Goal: Navigation & Orientation: Find specific page/section

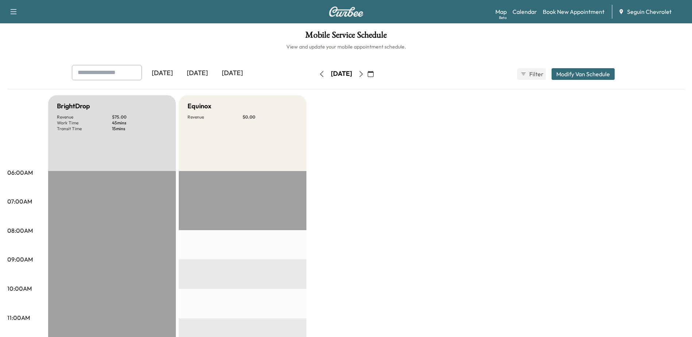
click at [207, 72] on div "[DATE]" at bounding box center [197, 73] width 35 height 17
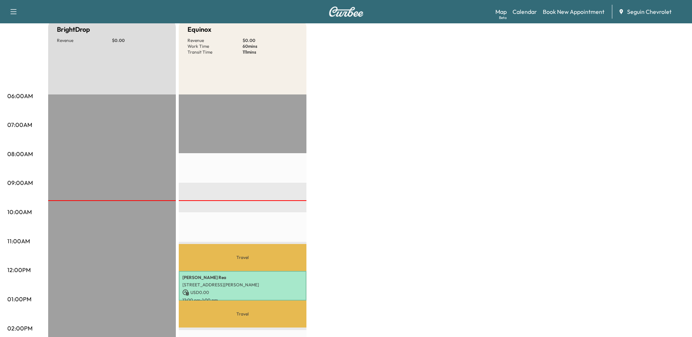
scroll to position [36, 0]
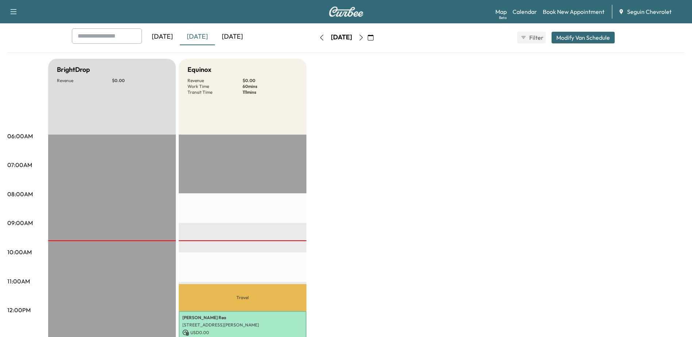
click at [233, 36] on div "[DATE]" at bounding box center [232, 36] width 35 height 17
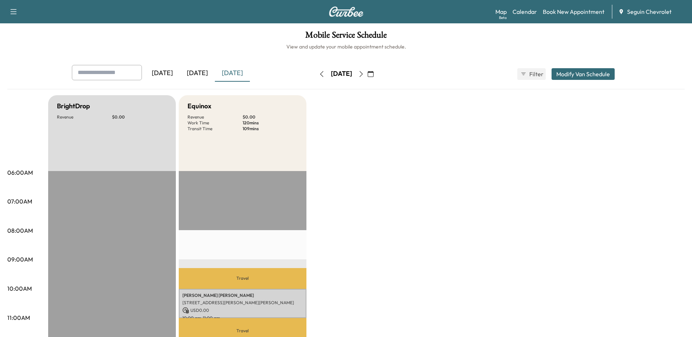
click at [362, 73] on icon "button" at bounding box center [360, 74] width 3 height 6
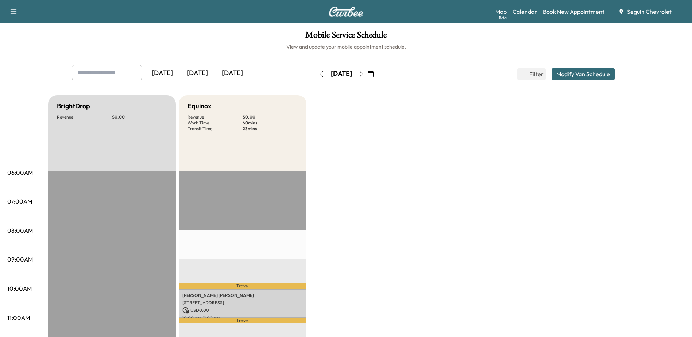
click at [364, 74] on icon "button" at bounding box center [361, 74] width 6 height 6
